Goal: Task Accomplishment & Management: Manage account settings

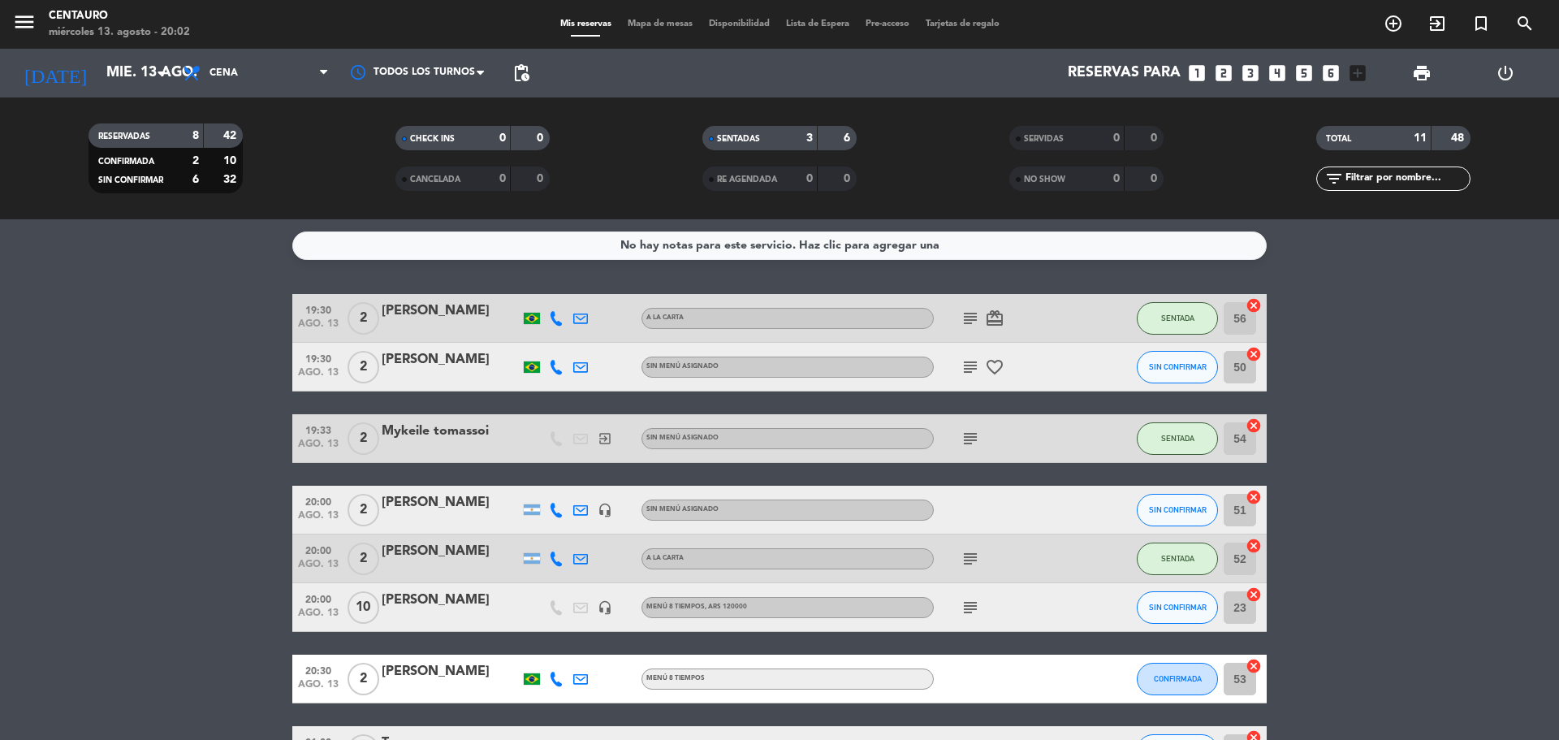
click at [424, 354] on div "Roberta Santos" at bounding box center [451, 359] width 138 height 21
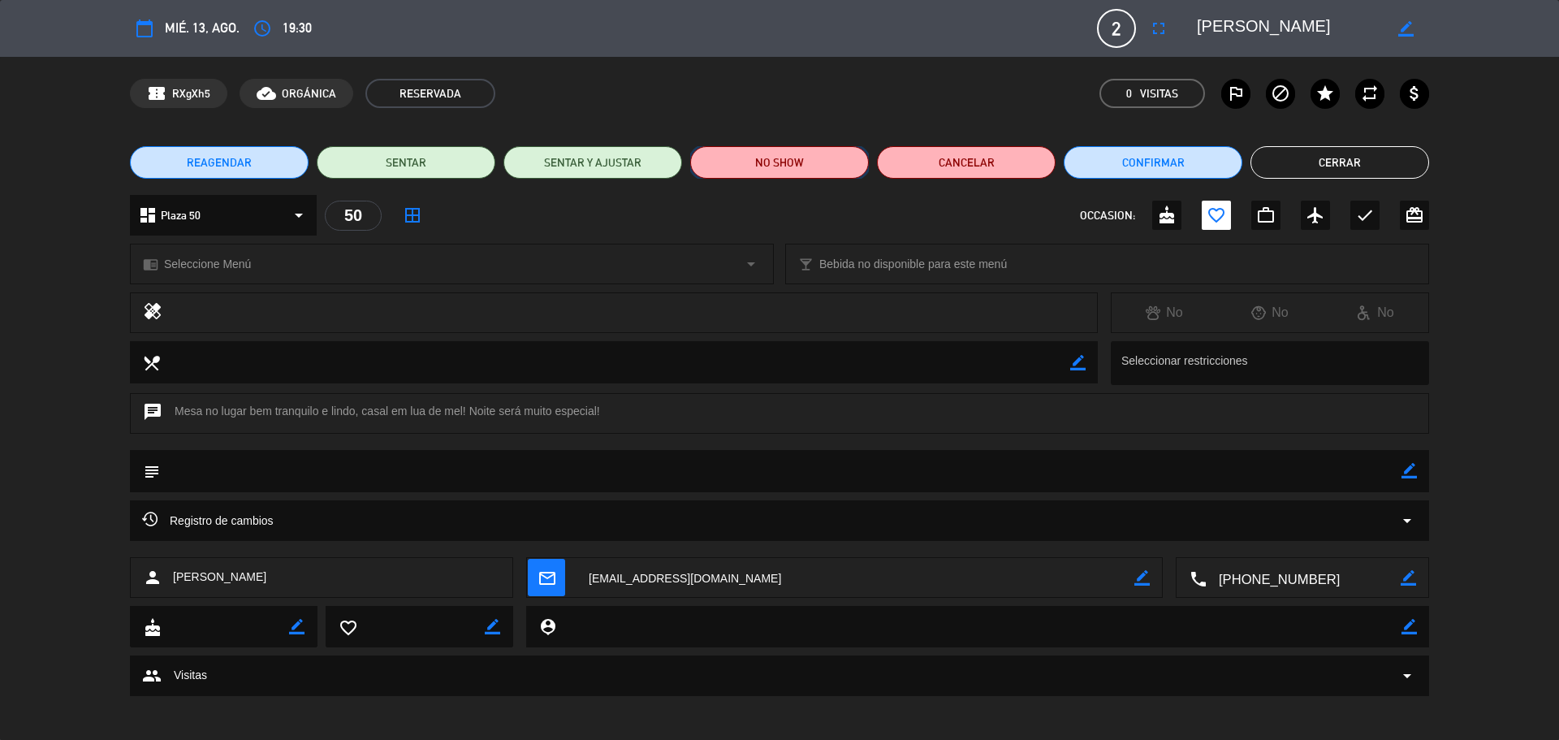
click at [829, 158] on button "NO SHOW" at bounding box center [779, 162] width 179 height 32
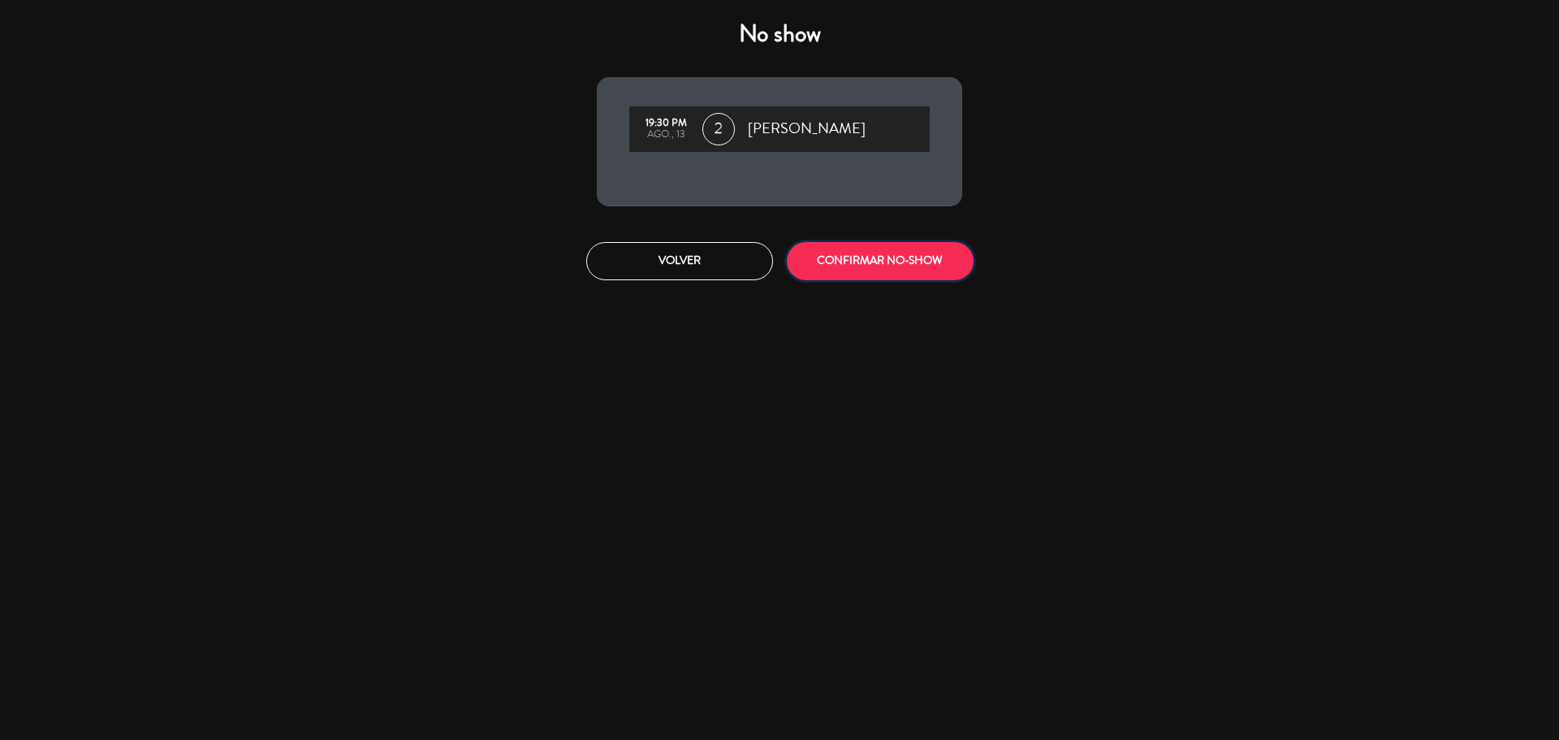
click at [884, 279] on button "CONFIRMAR NO-SHOW" at bounding box center [880, 261] width 187 height 38
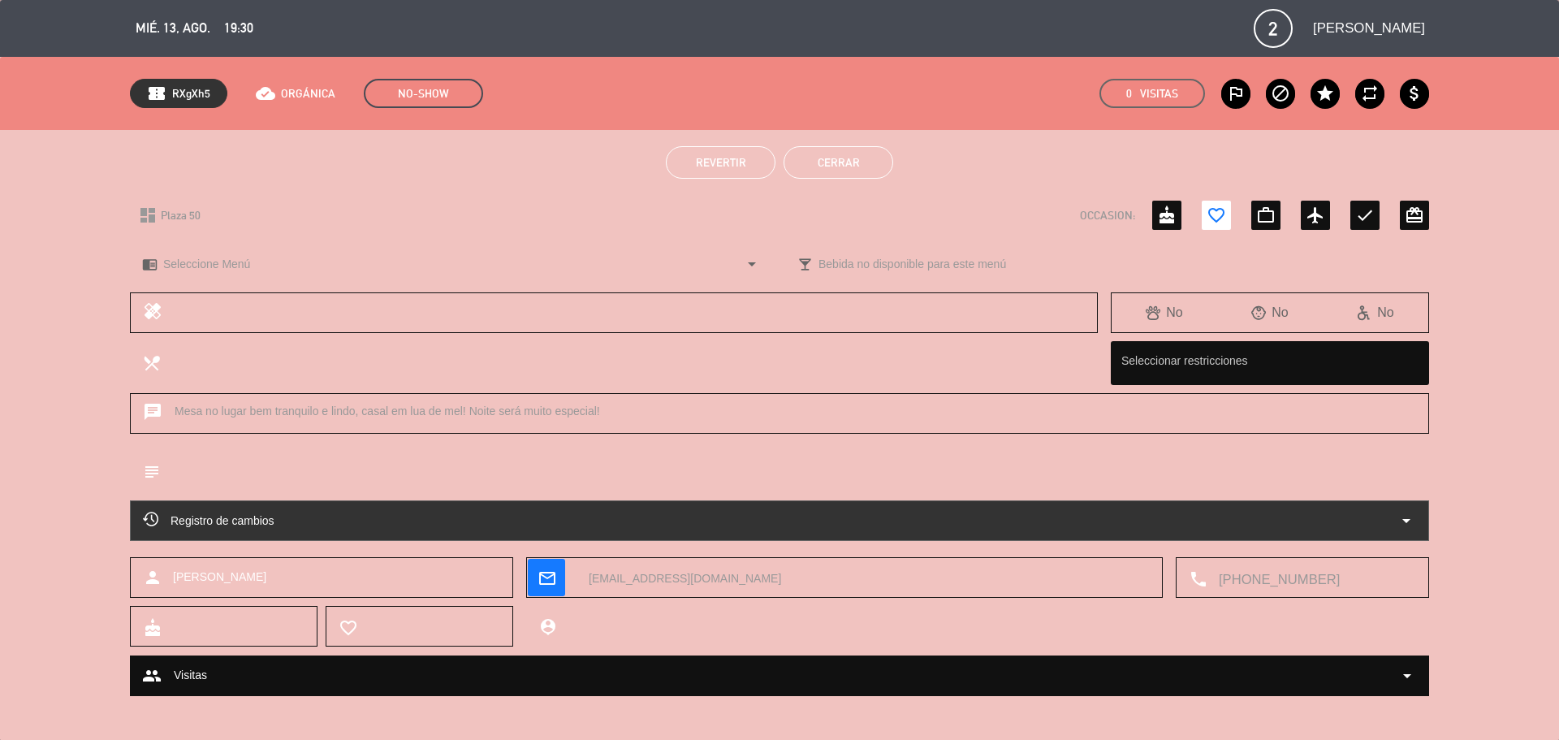
click at [840, 150] on button "Cerrar" at bounding box center [839, 162] width 110 height 32
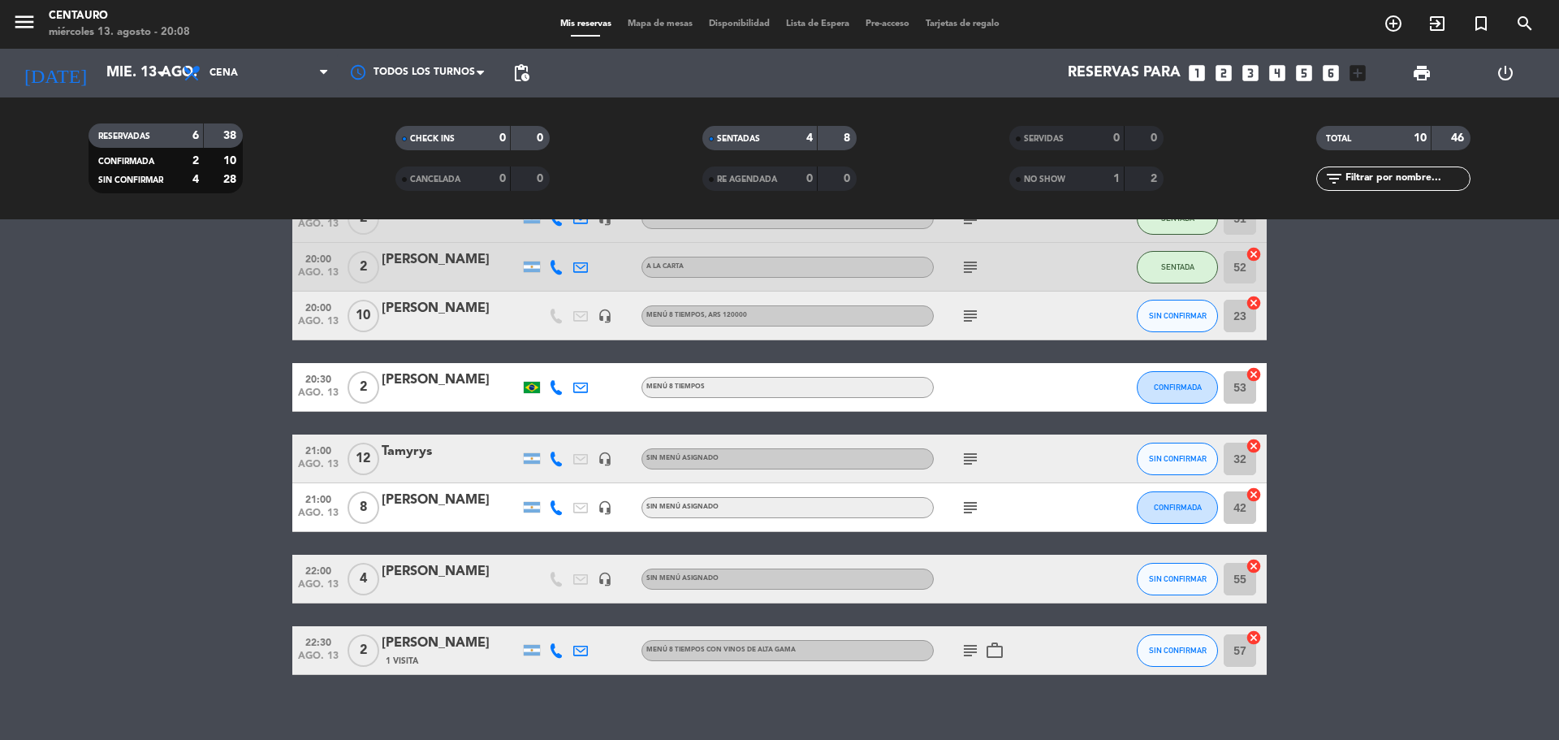
scroll to position [244, 0]
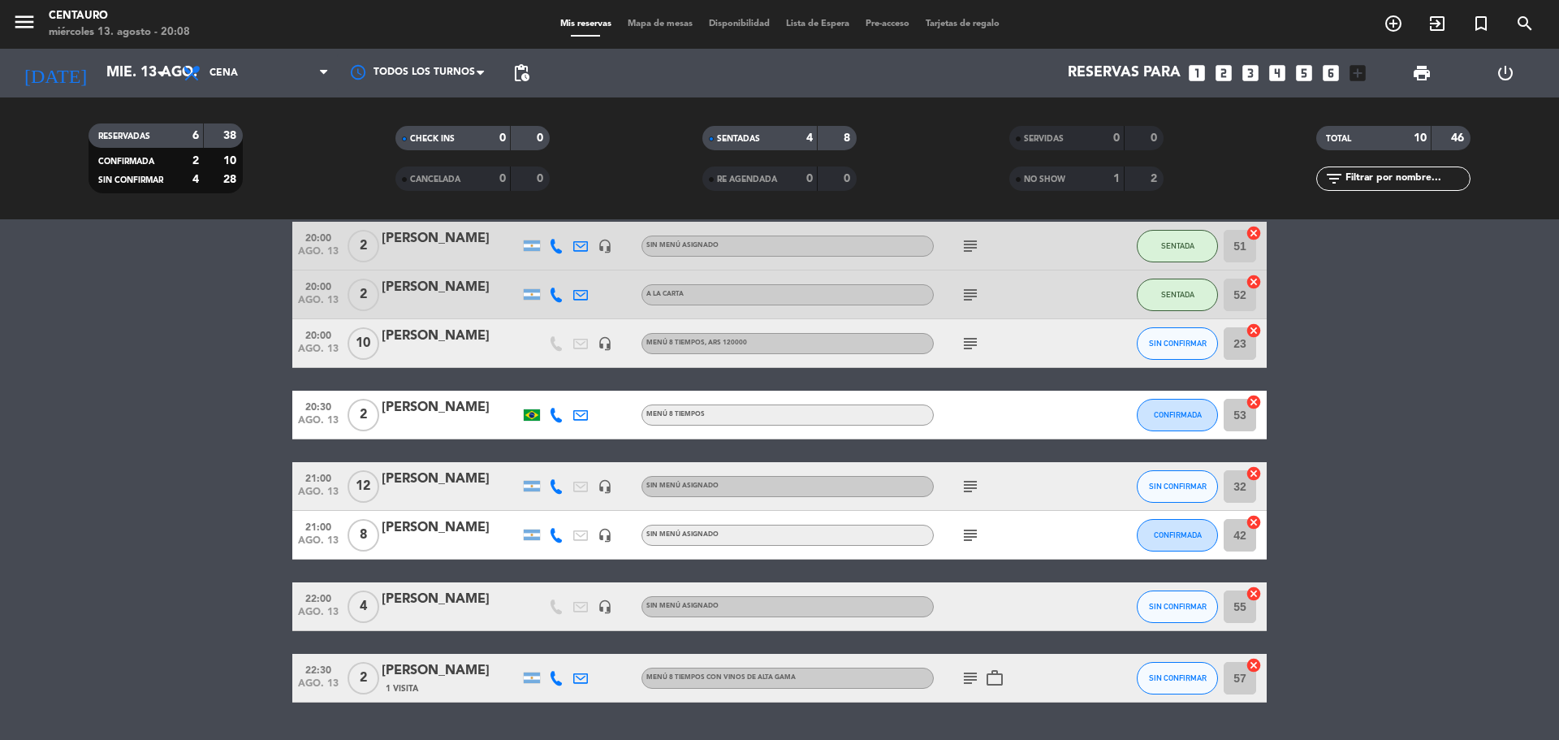
scroll to position [244, 0]
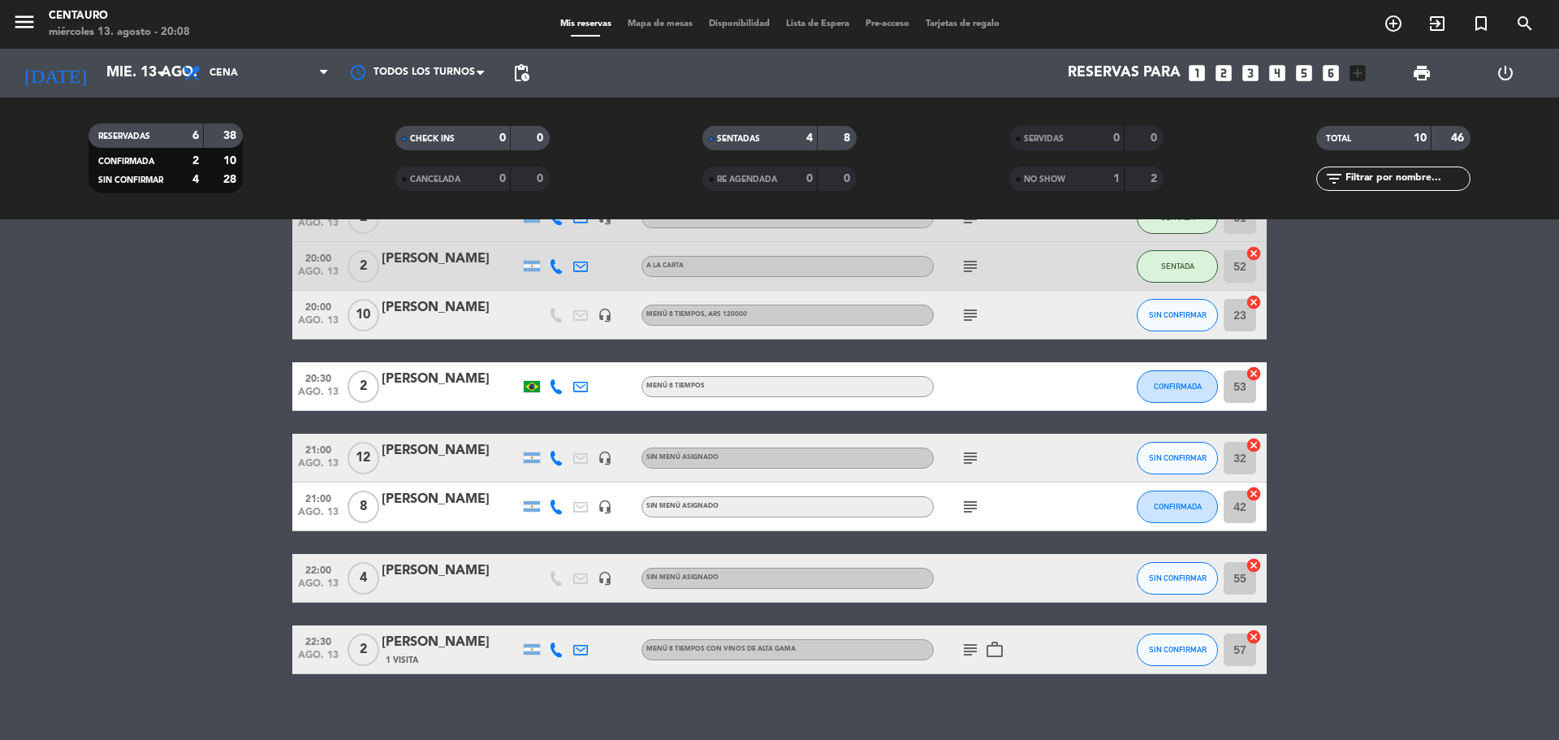
click at [965, 317] on icon "subject" at bounding box center [970, 314] width 19 height 19
click at [1429, 434] on bookings-row "19:30 [DATE] 2 [PERSON_NAME] A LA CARTA subject card_giftcard SENTADA 56 cancel…" at bounding box center [779, 362] width 1559 height 624
click at [968, 460] on icon "subject" at bounding box center [970, 457] width 19 height 19
click at [973, 525] on div "subject" at bounding box center [1007, 506] width 146 height 48
click at [969, 520] on div "subject" at bounding box center [1007, 506] width 146 height 48
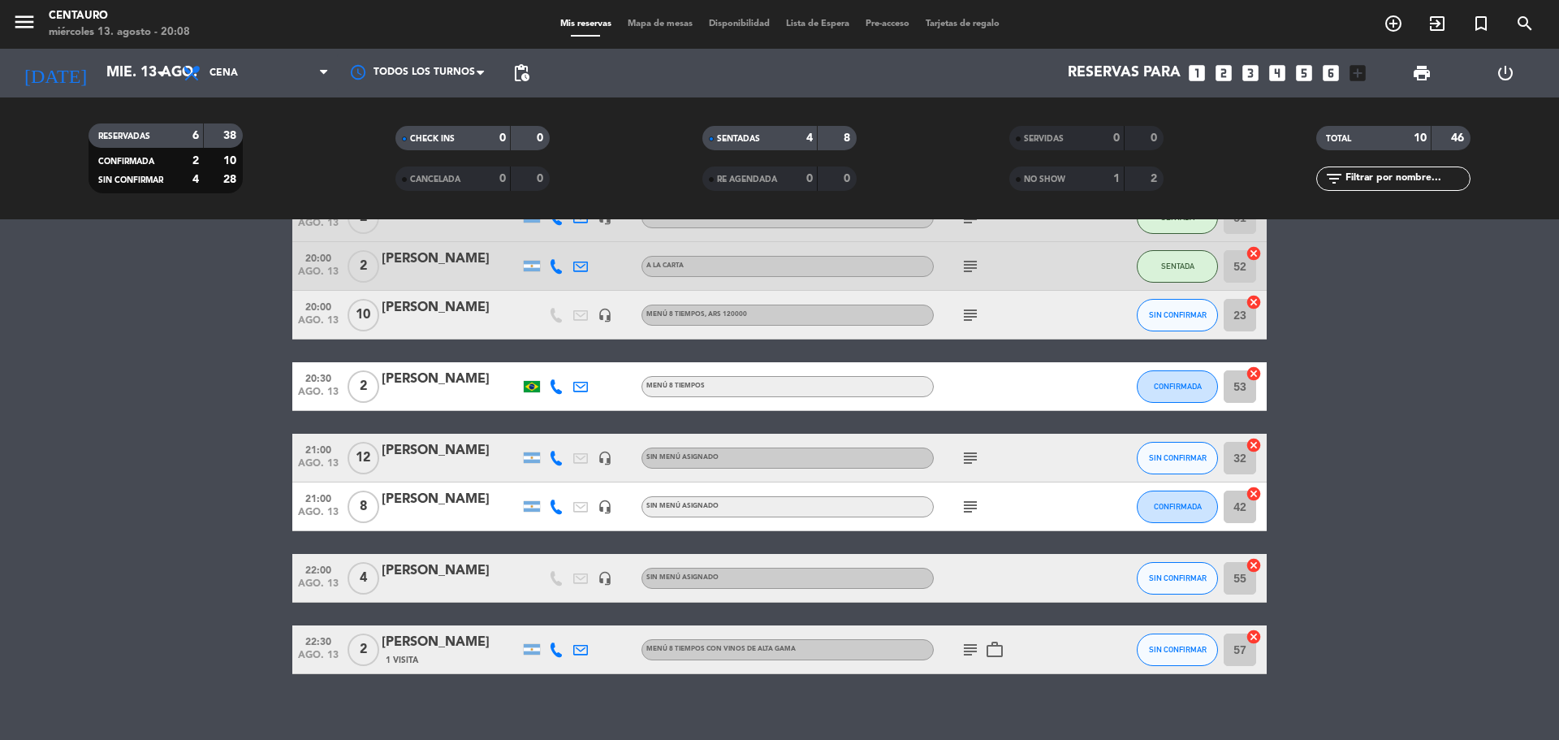
click at [969, 506] on icon "subject" at bounding box center [970, 506] width 19 height 19
click at [971, 663] on div "subject work_outline" at bounding box center [1007, 649] width 146 height 48
click at [970, 653] on icon "subject" at bounding box center [970, 649] width 19 height 19
click at [996, 645] on icon "work_outline" at bounding box center [994, 649] width 19 height 19
click at [1363, 667] on bookings-row "19:30 [DATE] 2 [PERSON_NAME] A LA CARTA subject card_giftcard SENTADA 56 cancel…" at bounding box center [779, 362] width 1559 height 624
